Goal: Transaction & Acquisition: Obtain resource

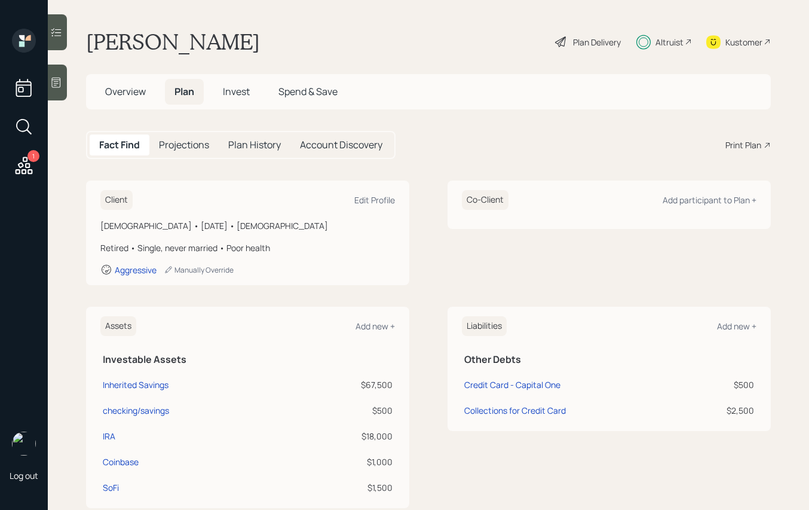
click at [230, 92] on span "Invest" at bounding box center [236, 91] width 27 height 13
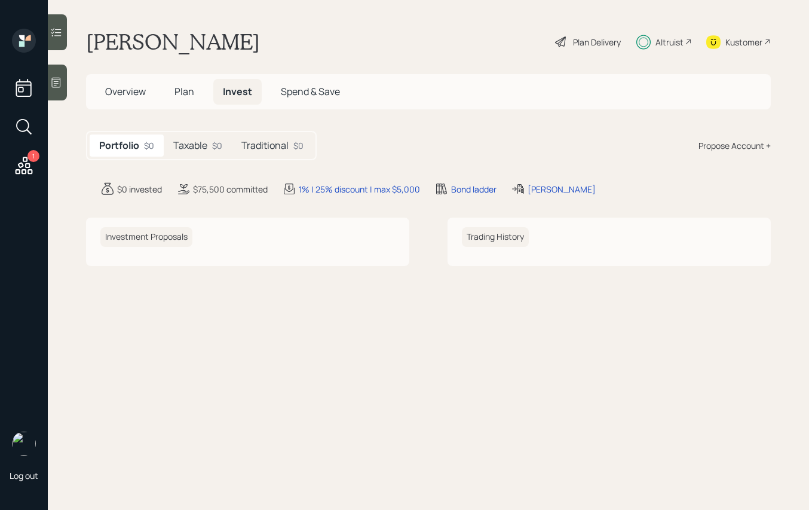
click at [211, 138] on div "Taxable $0" at bounding box center [198, 145] width 68 height 22
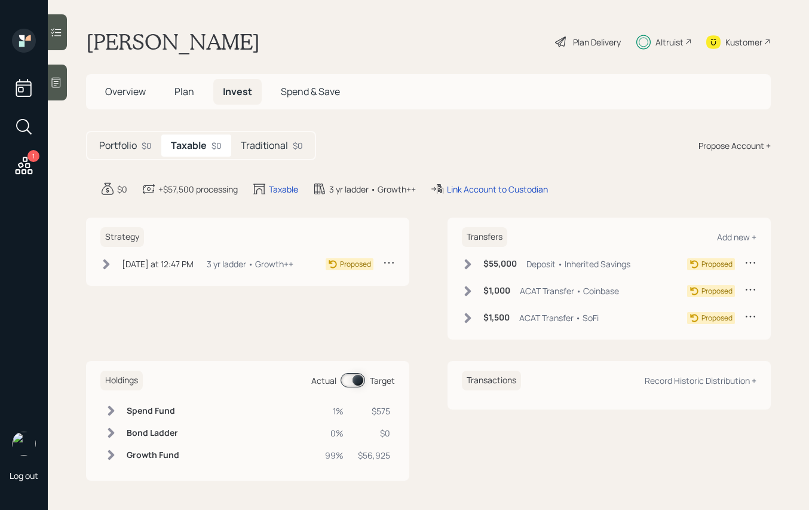
click at [111, 267] on icon at bounding box center [106, 264] width 12 height 12
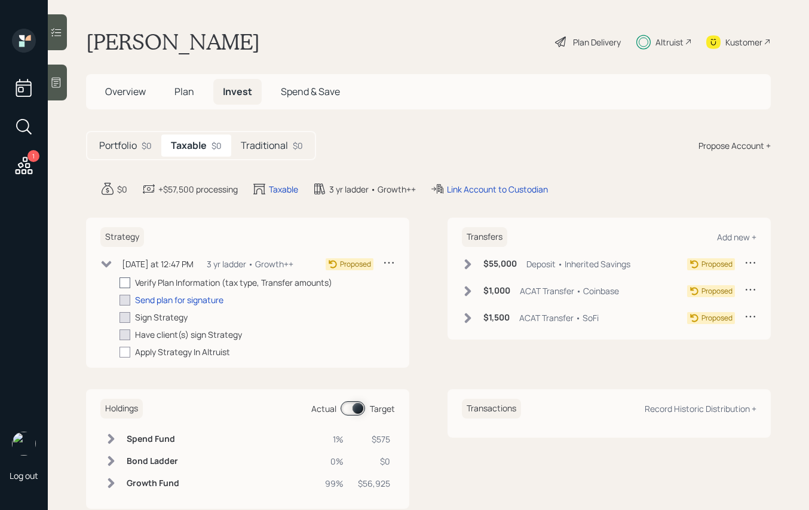
click at [130, 282] on div at bounding box center [125, 282] width 11 height 11
click at [120, 282] on input "checkbox" at bounding box center [119, 282] width 1 height 1
checkbox input "true"
click at [466, 260] on icon at bounding box center [468, 264] width 12 height 12
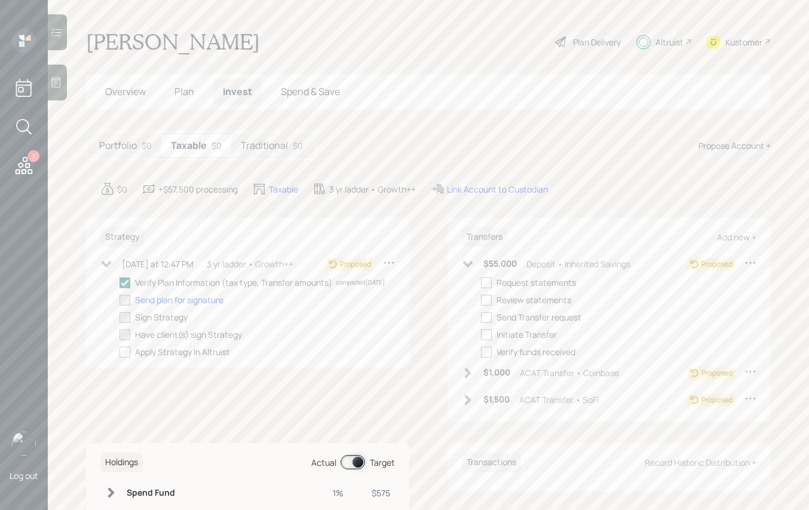
click at [464, 262] on icon at bounding box center [468, 264] width 12 height 12
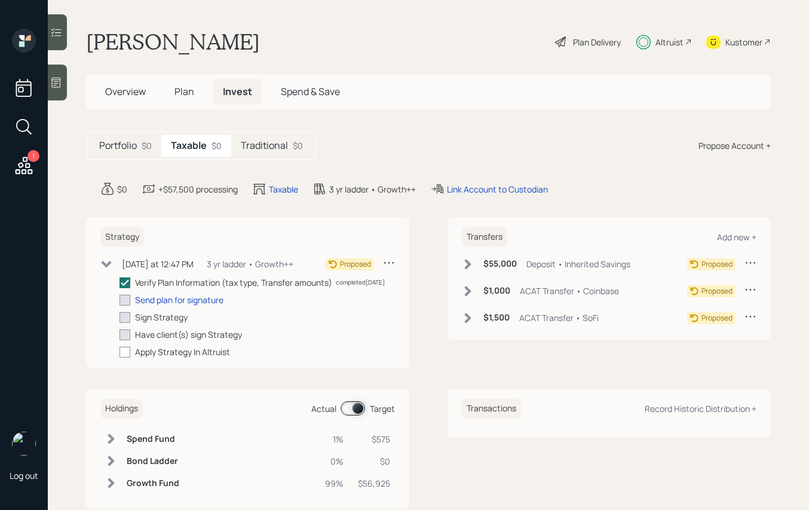
click at [466, 292] on icon at bounding box center [468, 291] width 12 height 12
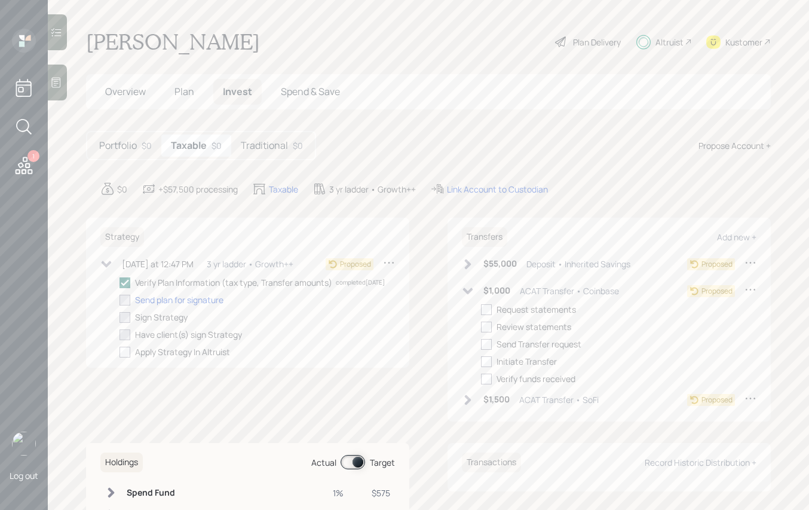
click at [467, 292] on icon at bounding box center [468, 291] width 12 height 12
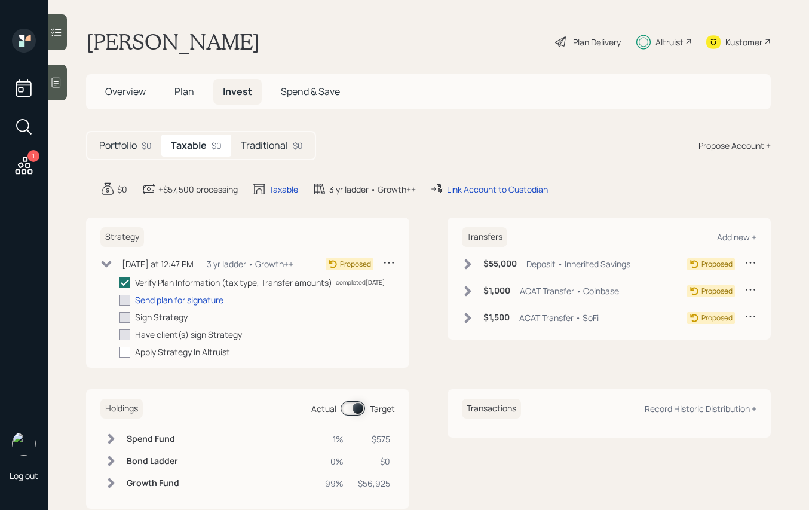
click at [294, 141] on div "$0" at bounding box center [298, 145] width 10 height 13
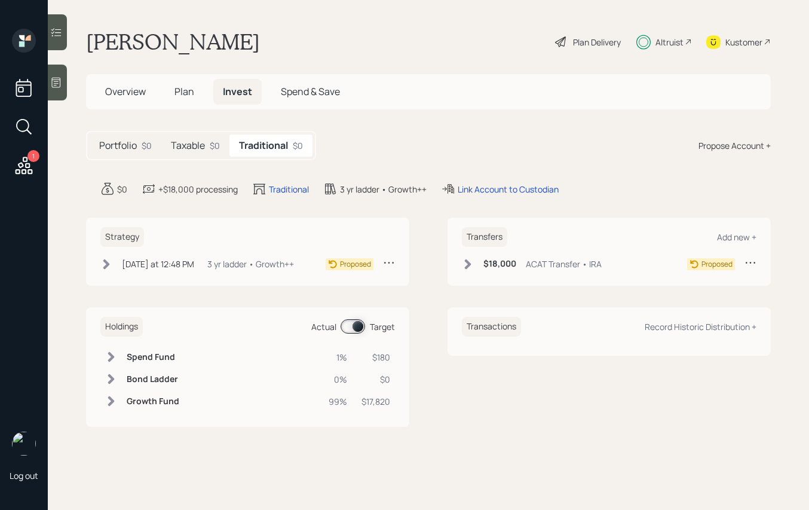
click at [103, 260] on icon at bounding box center [106, 264] width 12 height 12
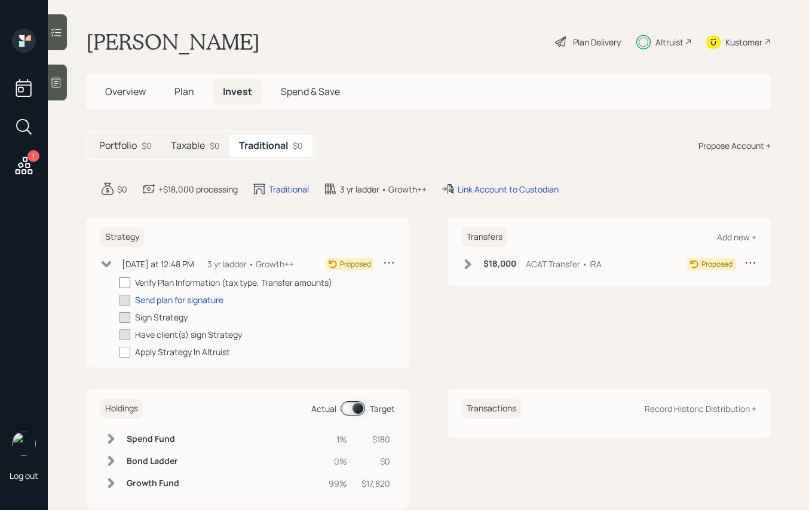
click at [130, 282] on label at bounding box center [128, 282] width 16 height 13
click at [120, 282] on input "checkbox" at bounding box center [119, 282] width 1 height 1
checkbox input "true"
click at [475, 268] on div "$18,000 ACAT Transfer • IRA" at bounding box center [532, 263] width 140 height 15
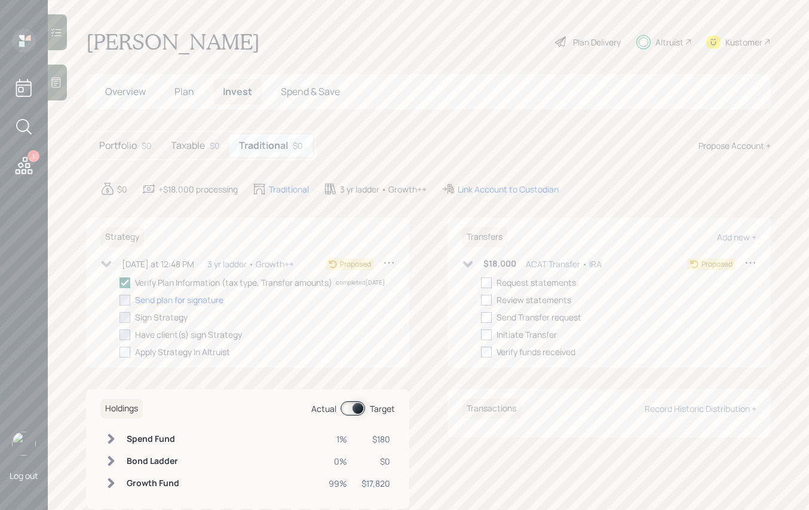
click at [420, 151] on div "Portfolio $0 Taxable $0 Traditional $0 Propose Account +" at bounding box center [428, 145] width 685 height 29
click at [121, 87] on span "Overview" at bounding box center [125, 91] width 41 height 13
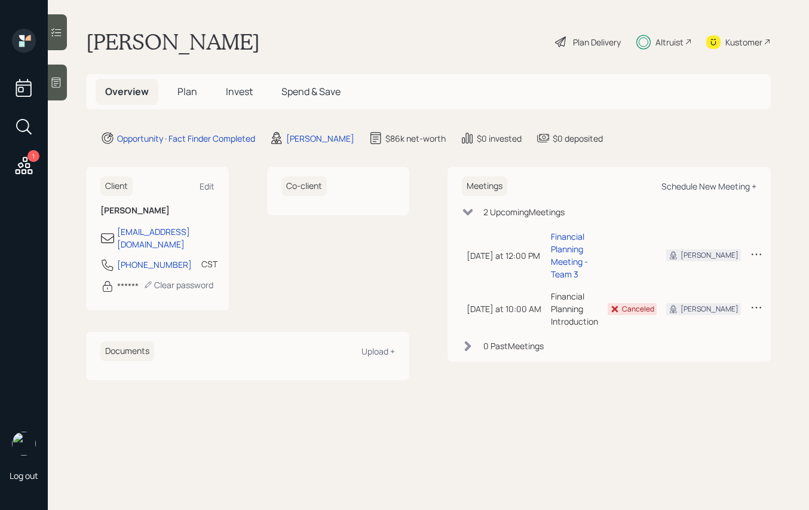
click at [716, 189] on div "Schedule New Meeting +" at bounding box center [709, 186] width 95 height 11
select select "b1d8ea90-abcc-42aa-86cc-4f33a132aacc"
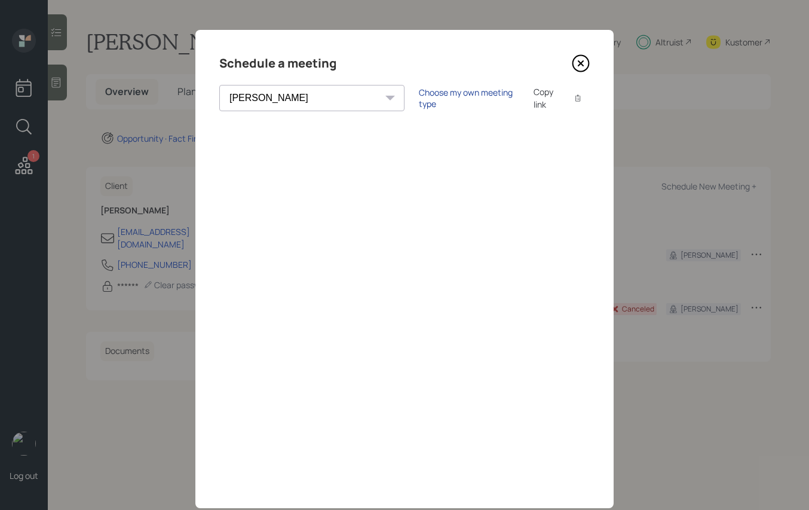
click at [419, 99] on div "Choose my own meeting type" at bounding box center [469, 98] width 100 height 23
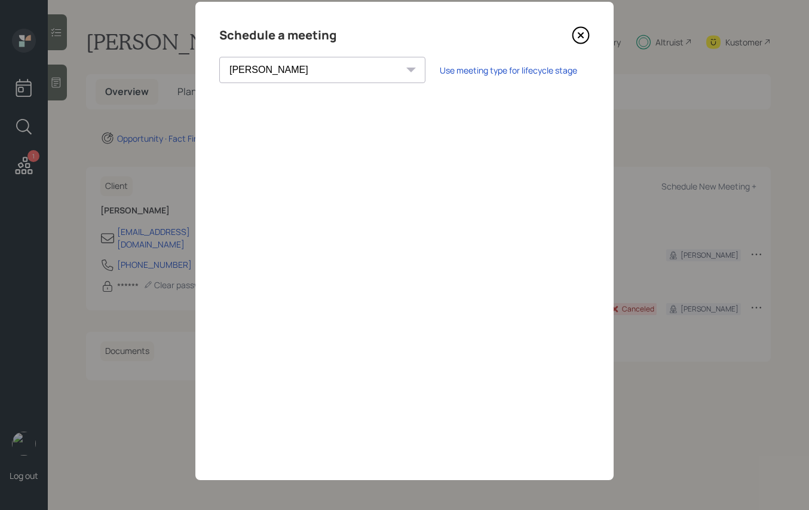
click at [574, 36] on icon at bounding box center [581, 35] width 18 height 18
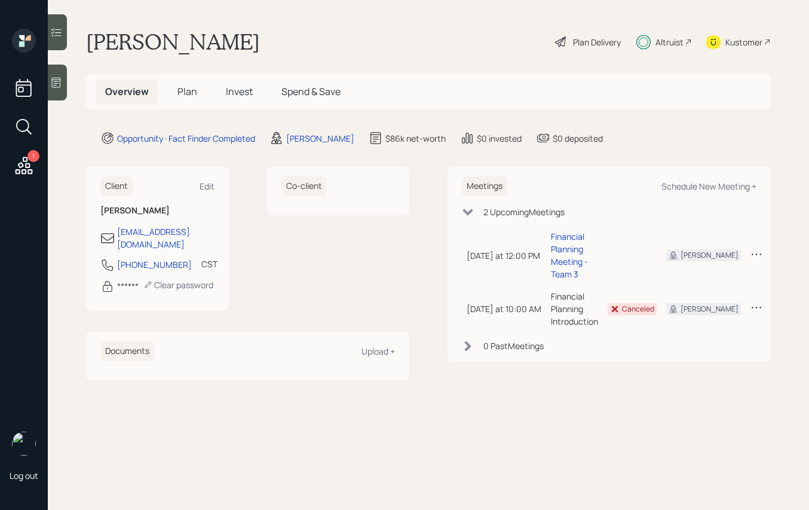
click at [178, 90] on span "Plan" at bounding box center [188, 91] width 20 height 13
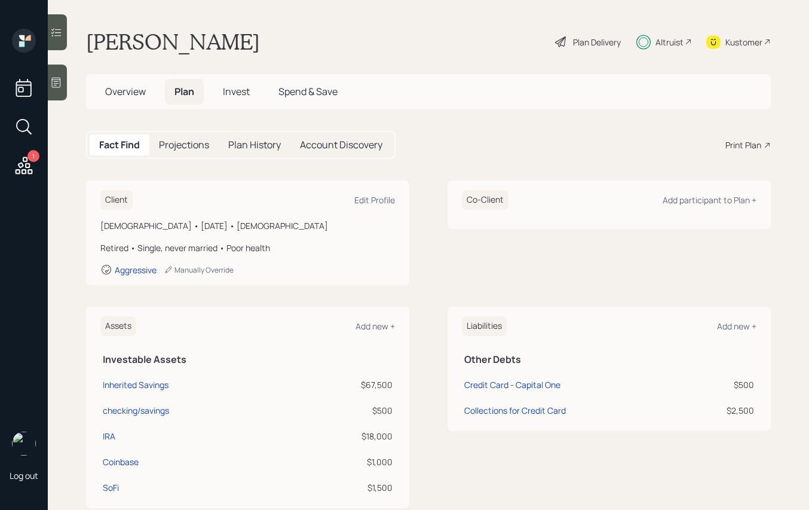
click at [206, 75] on div "Overview Plan Invest Spend & Save" at bounding box center [428, 91] width 685 height 35
click at [214, 82] on h5 "Invest" at bounding box center [236, 92] width 46 height 26
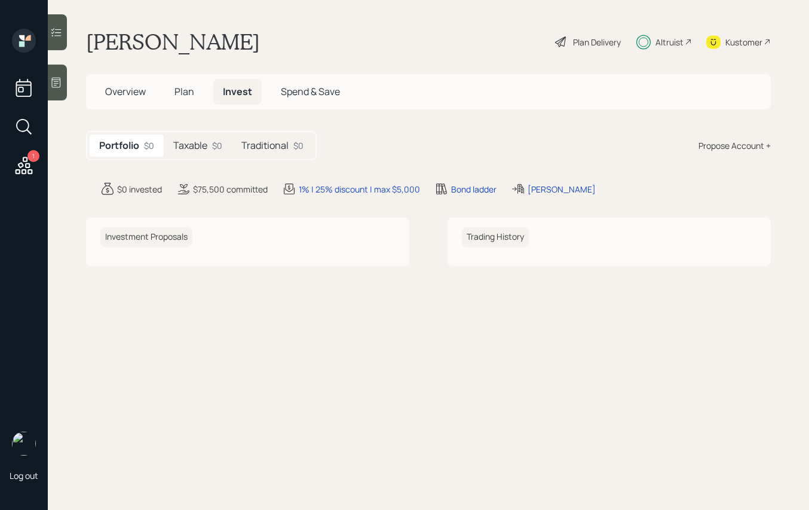
click at [197, 94] on h5 "Plan" at bounding box center [184, 92] width 39 height 26
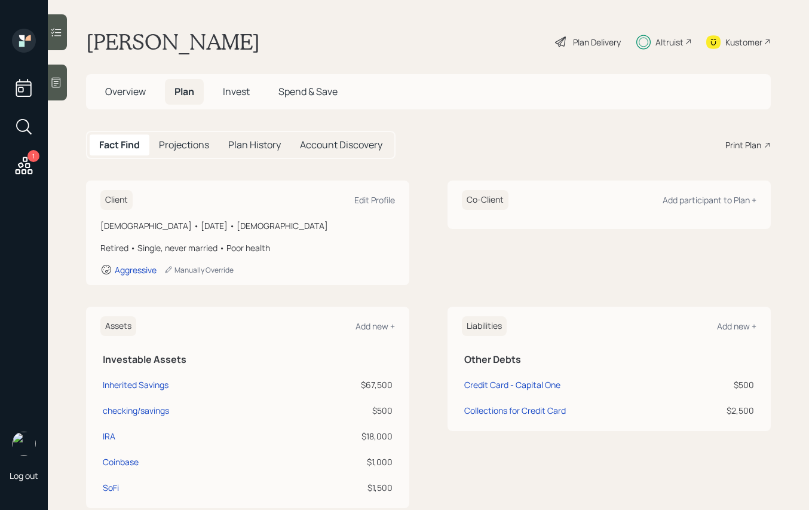
click at [726, 146] on div "Print Plan" at bounding box center [744, 145] width 36 height 13
click at [557, 44] on icon at bounding box center [561, 42] width 14 height 14
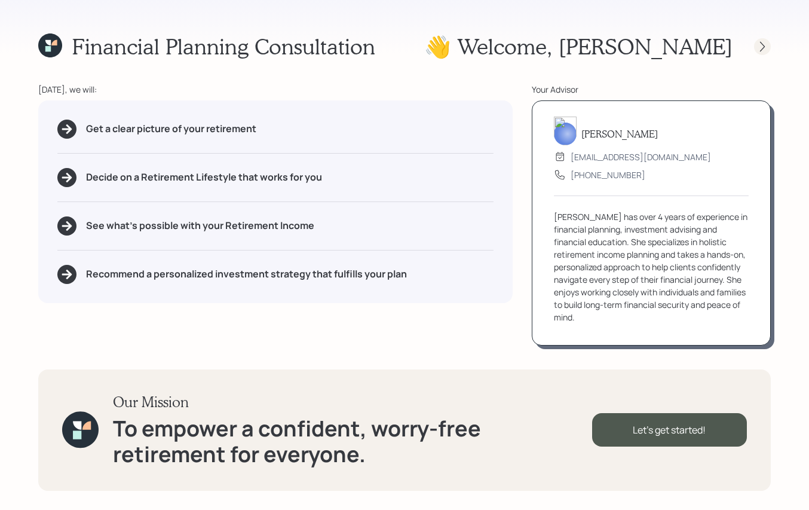
click at [762, 42] on icon at bounding box center [763, 47] width 12 height 12
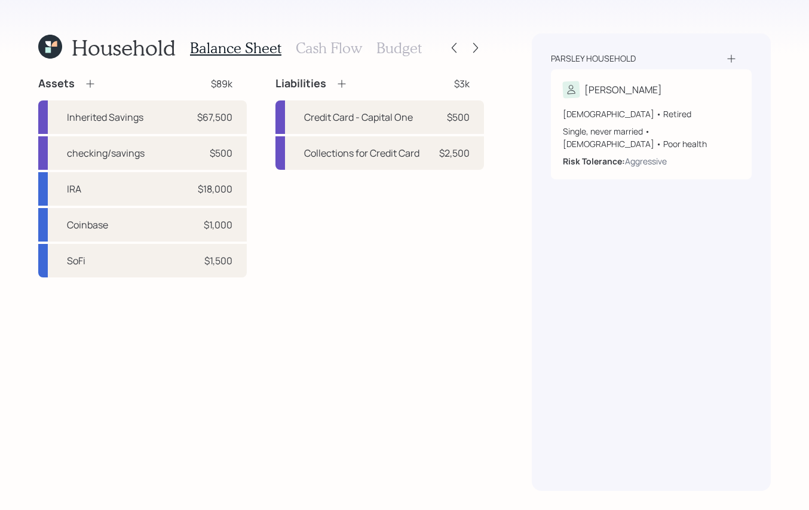
click at [50, 48] on icon at bounding box center [47, 49] width 5 height 5
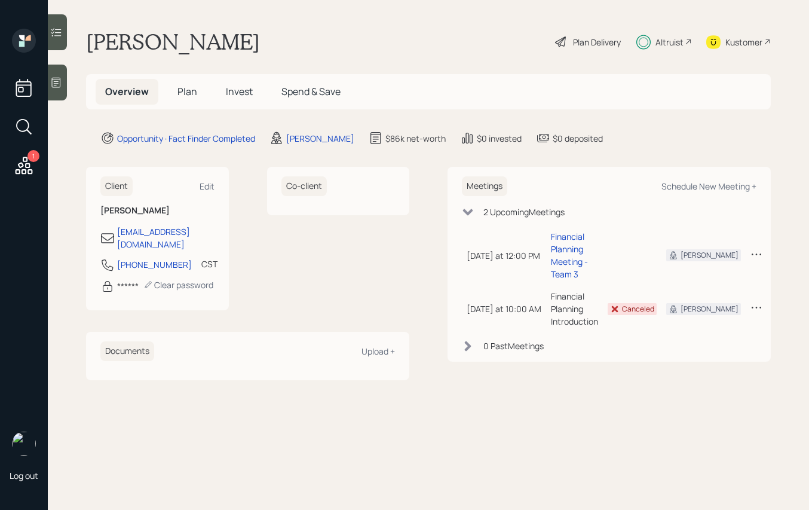
click at [185, 99] on h5 "Plan" at bounding box center [187, 92] width 39 height 26
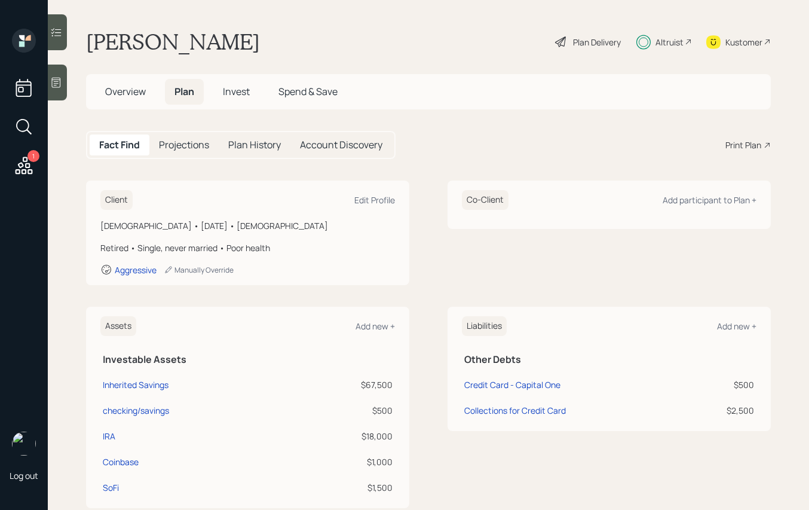
click at [186, 97] on span "Plan" at bounding box center [185, 91] width 20 height 13
click at [246, 82] on h5 "Invest" at bounding box center [236, 92] width 46 height 26
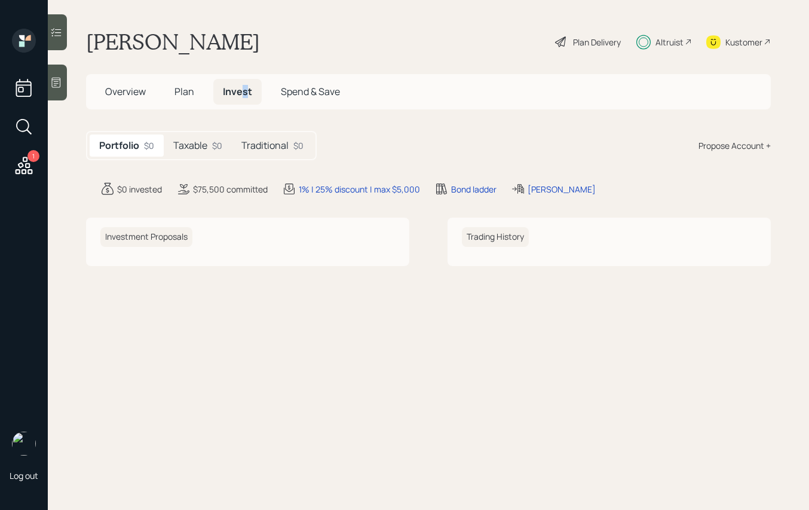
click at [244, 87] on span "Invest" at bounding box center [237, 91] width 29 height 13
click at [214, 140] on div "$0" at bounding box center [217, 145] width 10 height 13
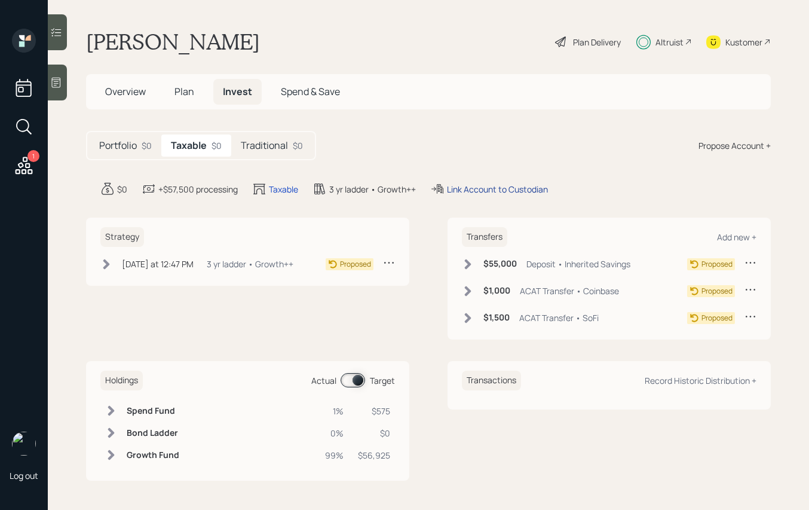
click at [472, 189] on div "Link Account to Custodian" at bounding box center [497, 189] width 101 height 13
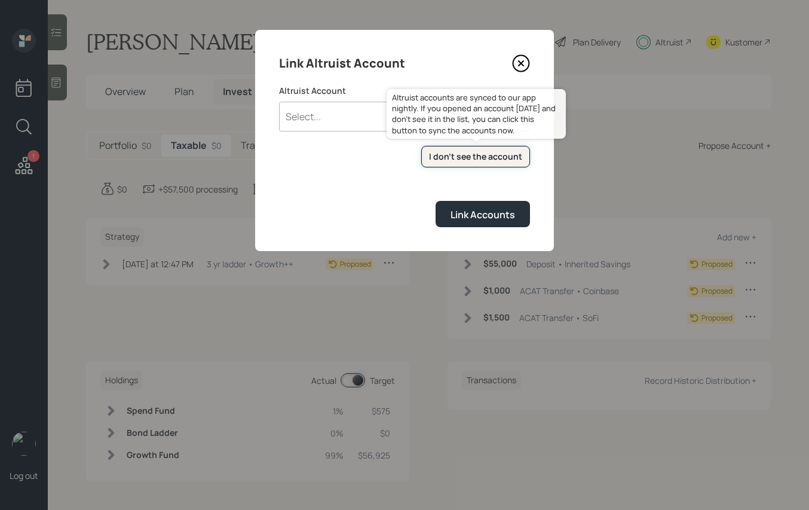
click at [482, 160] on div "I don't see the account" at bounding box center [475, 157] width 93 height 12
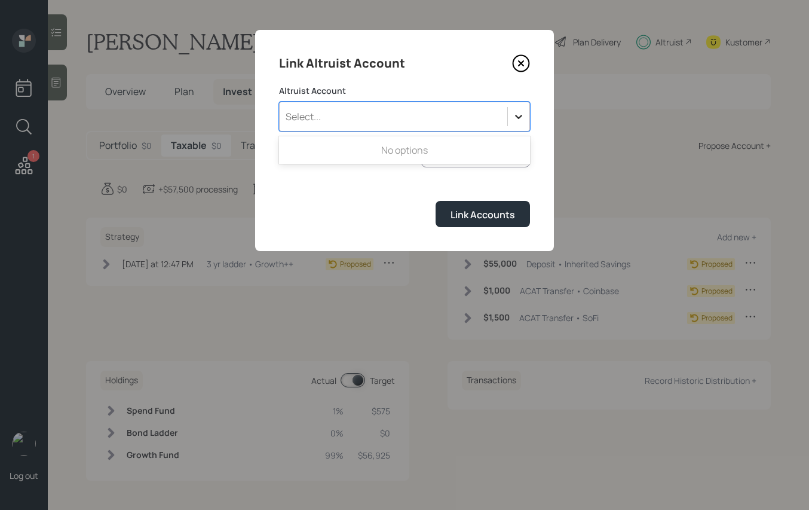
click at [513, 115] on div at bounding box center [519, 117] width 22 height 22
click at [516, 115] on icon at bounding box center [518, 117] width 7 height 4
click at [500, 102] on div "Select..." at bounding box center [404, 117] width 251 height 30
click at [517, 113] on icon at bounding box center [519, 117] width 12 height 12
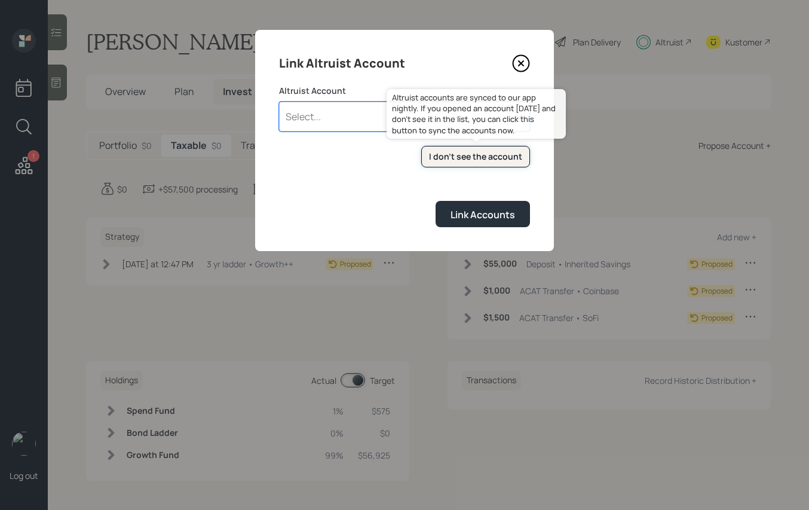
click at [484, 161] on div "I don't see the account" at bounding box center [475, 157] width 93 height 12
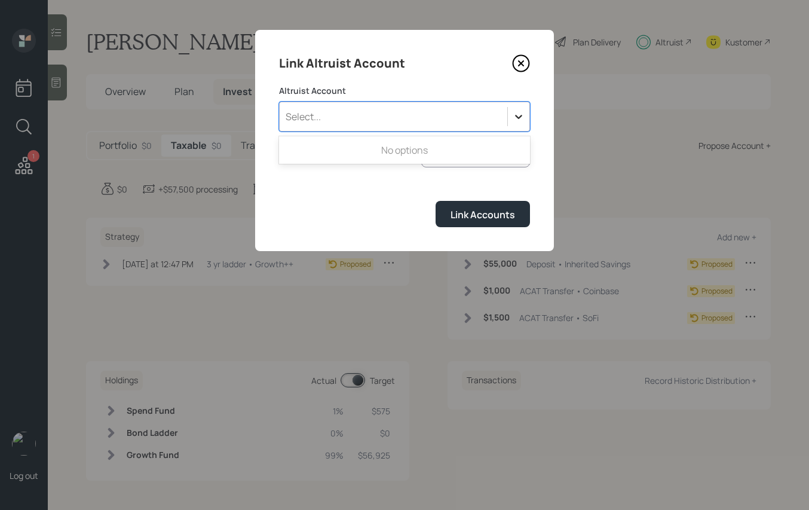
click at [514, 112] on icon at bounding box center [519, 117] width 12 height 12
click at [352, 237] on div "Link Altruist Account Altruist Account Use Up and Down to choose options, press…" at bounding box center [404, 140] width 299 height 221
click at [482, 118] on div "Select..." at bounding box center [394, 116] width 228 height 20
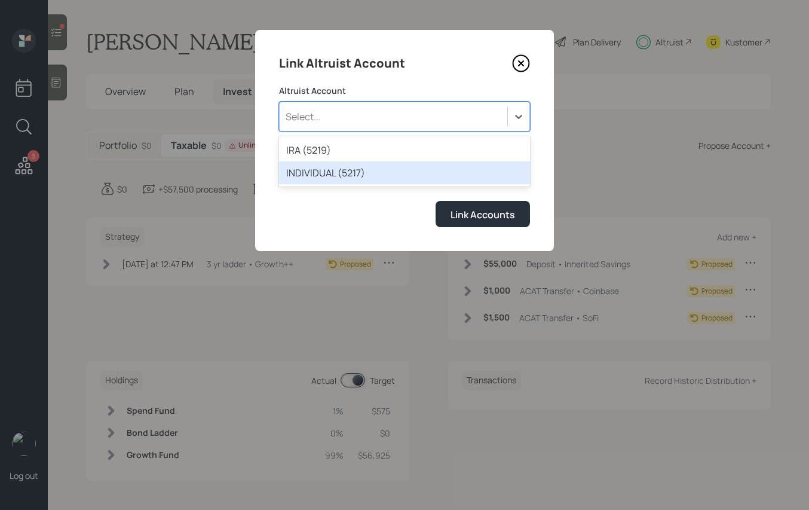
click at [378, 173] on div "INDIVIDUAL (5217)" at bounding box center [404, 172] width 251 height 23
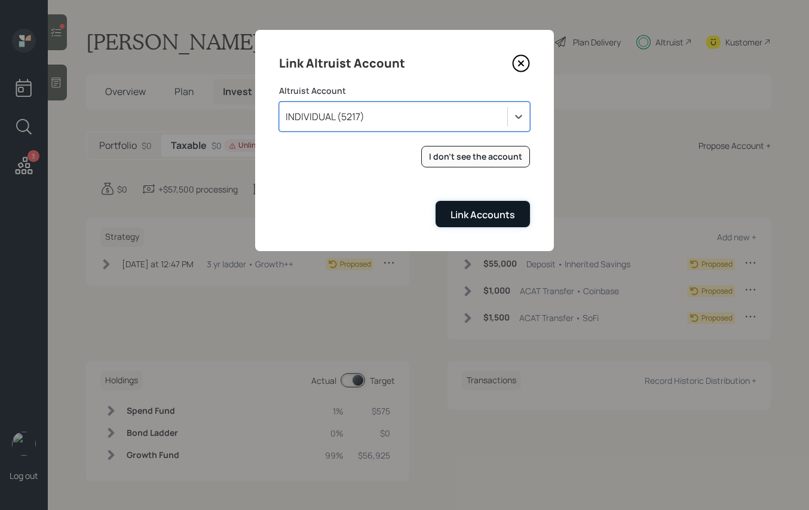
click at [496, 223] on button "Link Accounts" at bounding box center [483, 214] width 94 height 26
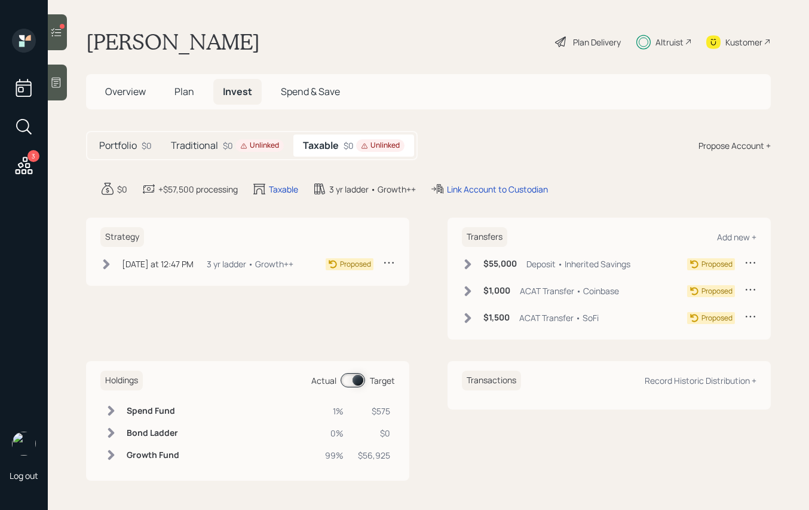
click at [321, 147] on h5 "Taxable" at bounding box center [321, 145] width 36 height 11
click at [243, 148] on icon at bounding box center [243, 145] width 7 height 7
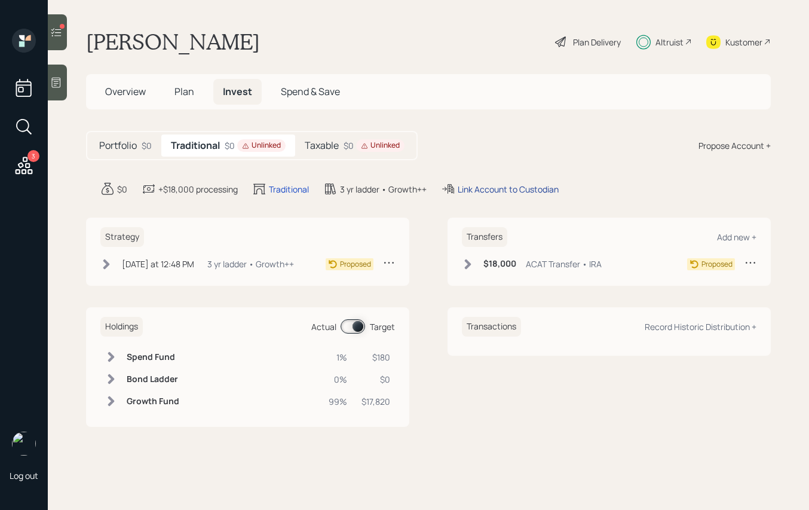
click at [485, 189] on div "Link Account to Custodian" at bounding box center [508, 189] width 101 height 13
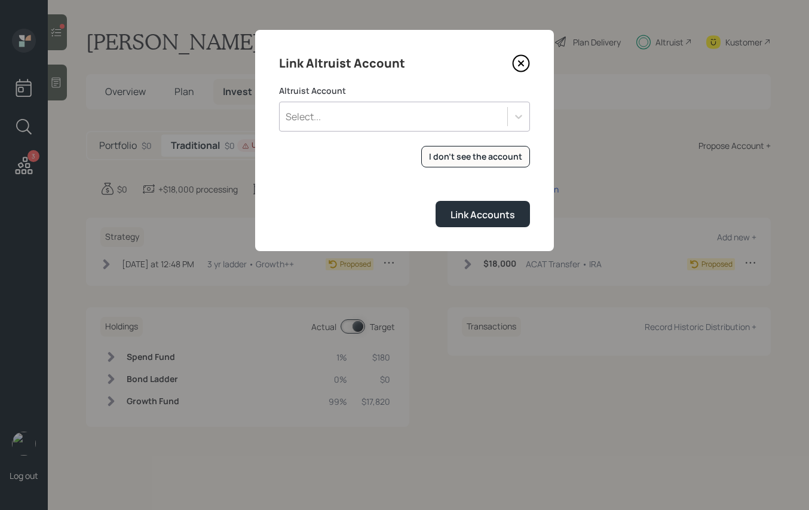
click at [461, 97] on div "Altruist Account Select..." at bounding box center [404, 108] width 251 height 47
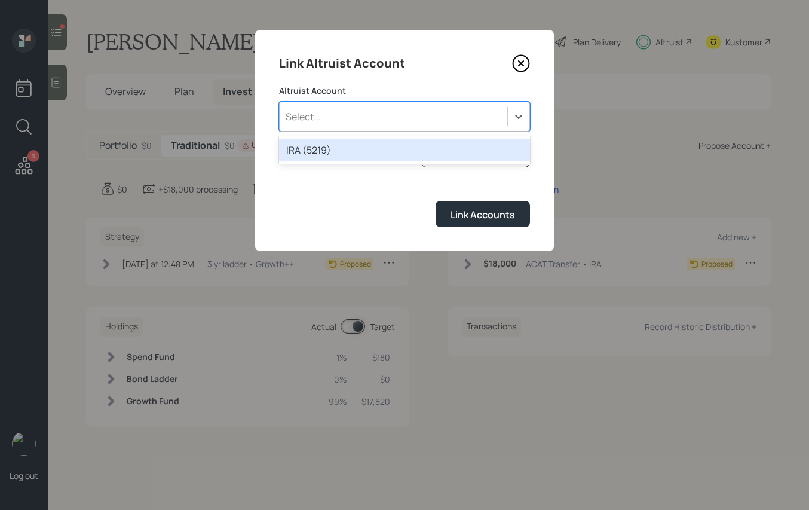
click at [453, 123] on div "Select..." at bounding box center [394, 116] width 228 height 20
click at [375, 156] on div "IRA (5219)" at bounding box center [404, 150] width 251 height 23
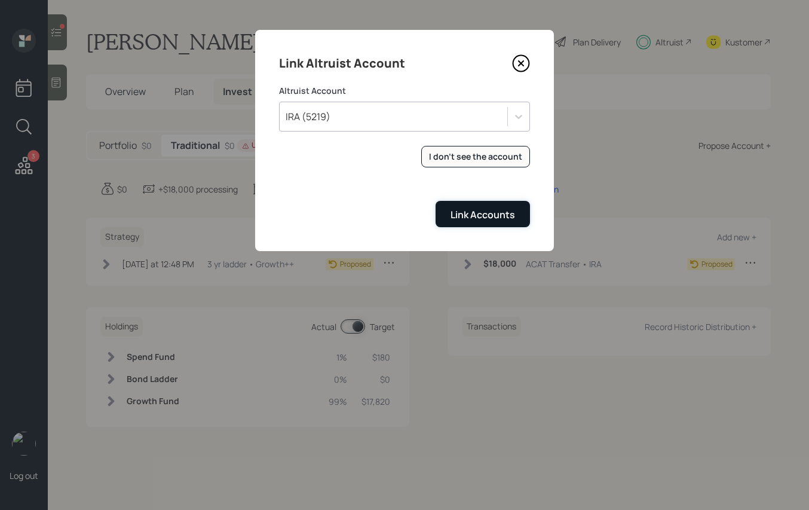
drag, startPoint x: 498, startPoint y: 218, endPoint x: 488, endPoint y: 219, distance: 9.6
click at [498, 218] on div "Link Accounts" at bounding box center [483, 214] width 65 height 13
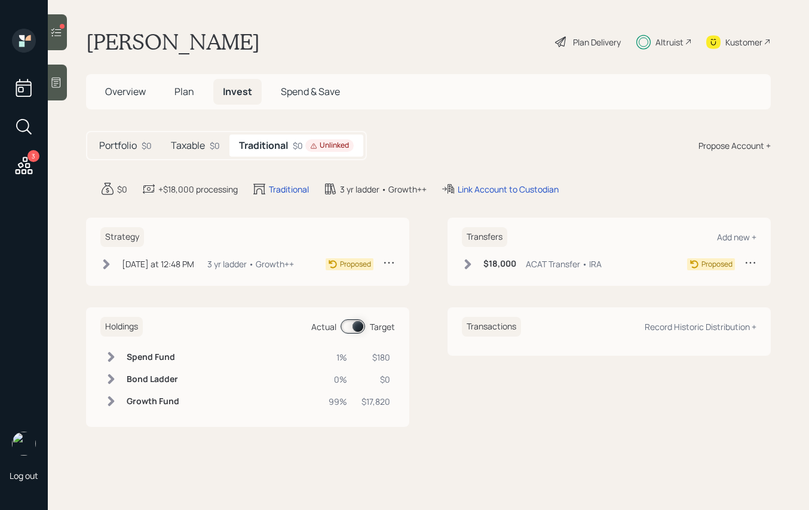
click at [274, 145] on h5 "Traditional" at bounding box center [263, 145] width 49 height 11
click at [181, 143] on h5 "Taxable" at bounding box center [188, 145] width 34 height 11
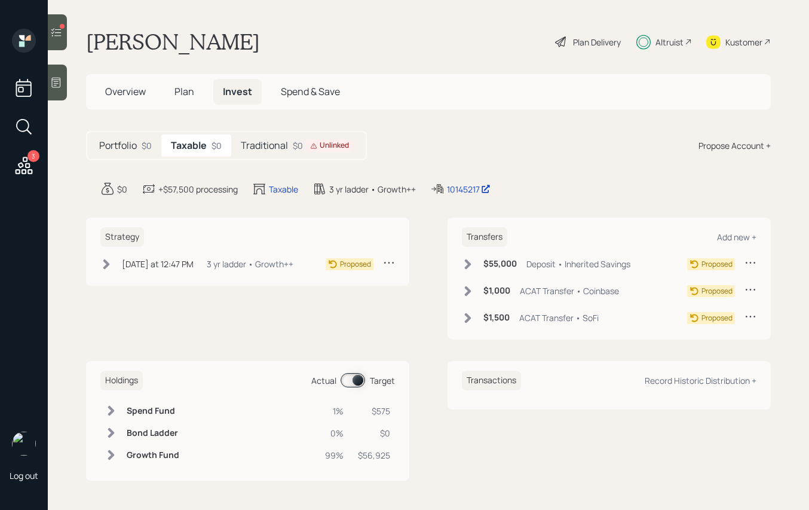
click at [276, 140] on h5 "Traditional" at bounding box center [264, 145] width 47 height 11
